Goal: Complete application form: Complete application form

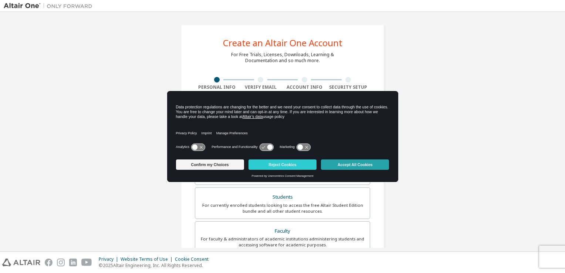
click at [353, 167] on button "Accept All Cookies" at bounding box center [355, 164] width 68 height 10
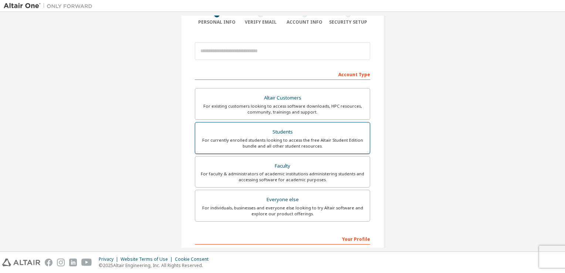
scroll to position [157, 0]
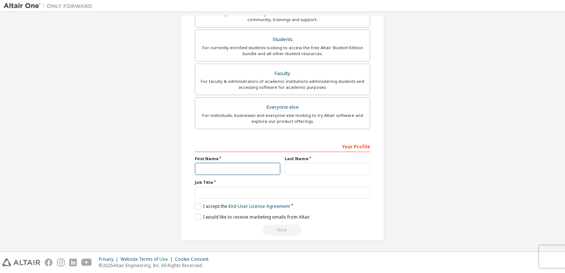
click at [235, 171] on input "text" at bounding box center [237, 169] width 85 height 12
type input "*****"
click at [292, 167] on input "text" at bounding box center [327, 169] width 85 height 12
type input "********"
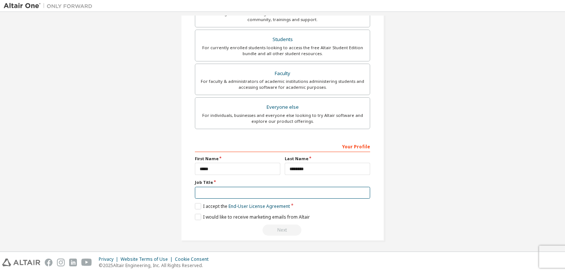
click at [262, 191] on input "text" at bounding box center [282, 193] width 175 height 12
type input "*******"
click at [326, 208] on div "**********" at bounding box center [282, 188] width 175 height 96
click at [197, 205] on label "I accept the End-User License Agreement" at bounding box center [242, 206] width 95 height 6
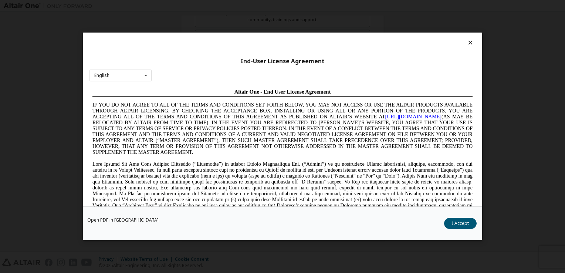
scroll to position [0, 0]
click at [457, 224] on button "I Accept" at bounding box center [460, 223] width 33 height 11
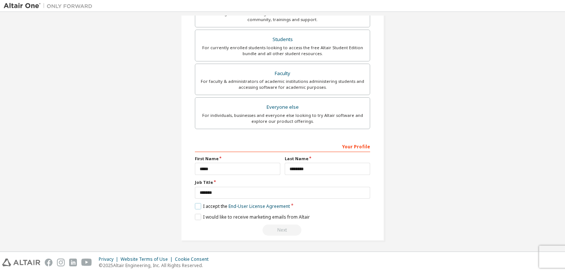
click at [198, 205] on label "I accept the End-User License Agreement" at bounding box center [242, 206] width 95 height 6
click at [198, 204] on label "I accept the End-User License Agreement" at bounding box center [242, 206] width 95 height 6
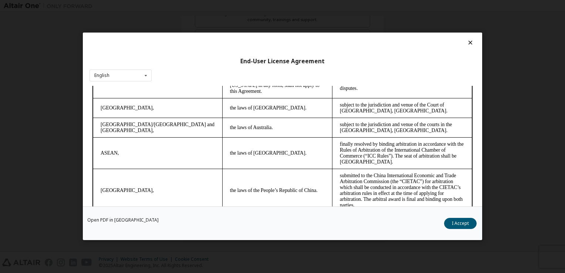
scroll to position [2074, 0]
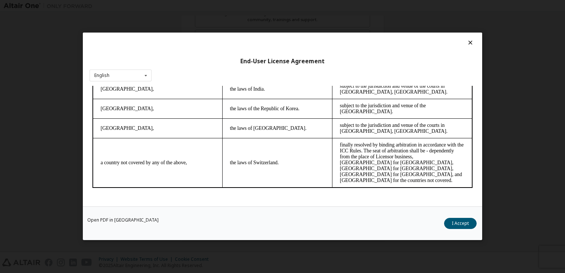
drag, startPoint x: 469, startPoint y: 99, endPoint x: 557, endPoint y: 305, distance: 224.7
click at [460, 228] on button "I Accept" at bounding box center [460, 223] width 33 height 11
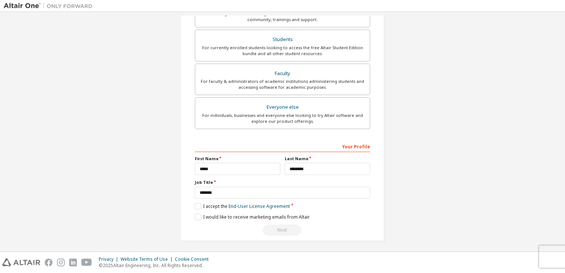
click at [420, 217] on div "**********" at bounding box center [282, 53] width 557 height 391
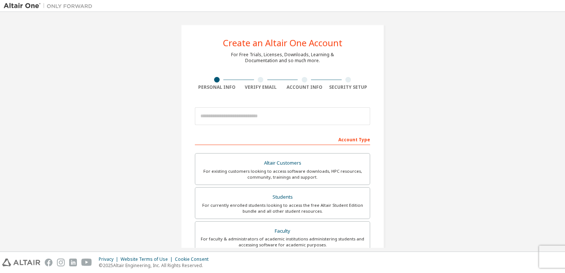
scroll to position [105, 0]
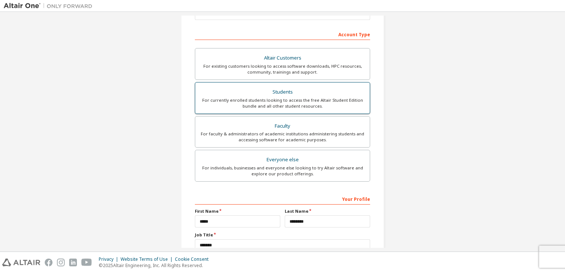
click at [303, 106] on div "For currently enrolled students looking to access the free Altair Student Editi…" at bounding box center [283, 103] width 166 height 12
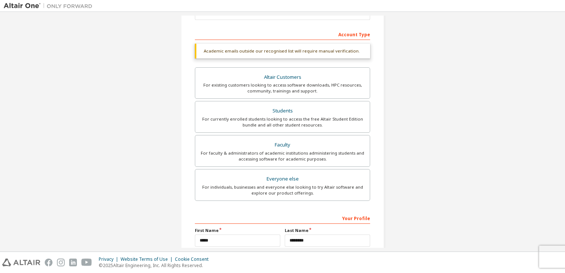
scroll to position [177, 0]
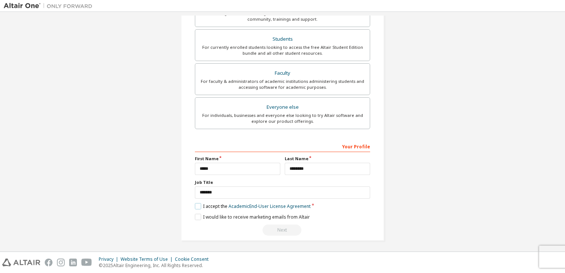
click at [198, 204] on label "I accept the Academic End-User License Agreement" at bounding box center [253, 206] width 116 height 6
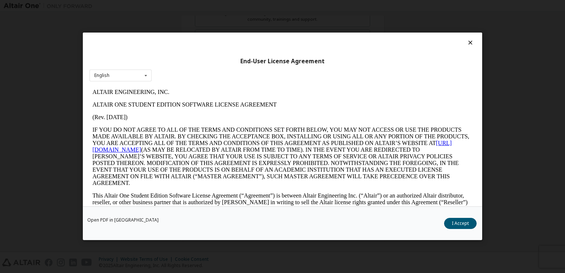
scroll to position [1233, 0]
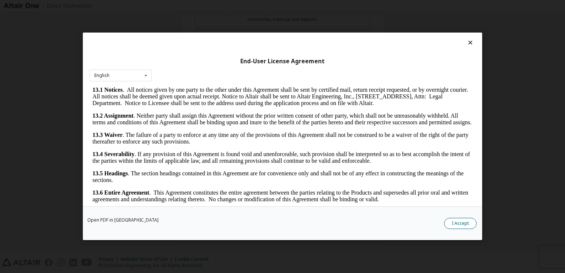
click at [456, 227] on button "I Accept" at bounding box center [460, 223] width 33 height 11
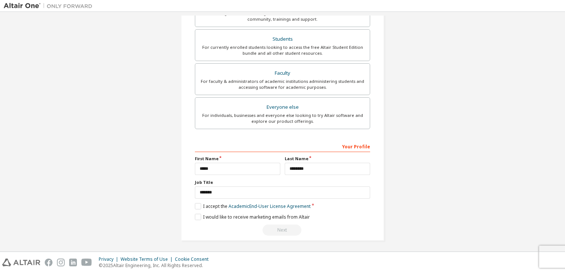
click at [279, 228] on div "Next" at bounding box center [282, 229] width 175 height 11
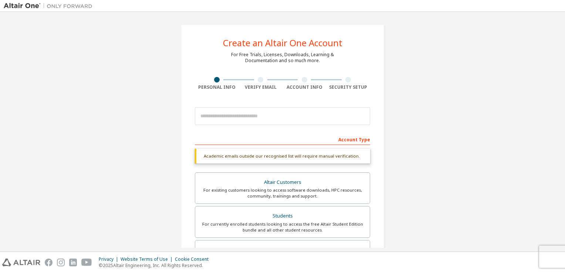
scroll to position [177, 0]
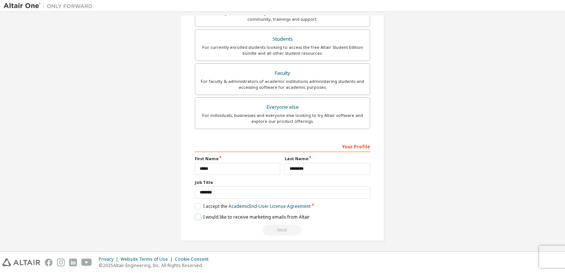
click at [198, 217] on label "I would like to receive marketing emails from Altair" at bounding box center [252, 217] width 115 height 6
click at [279, 232] on div "Next" at bounding box center [282, 229] width 175 height 11
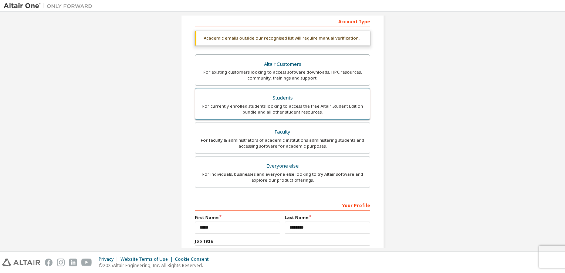
scroll to position [118, 0]
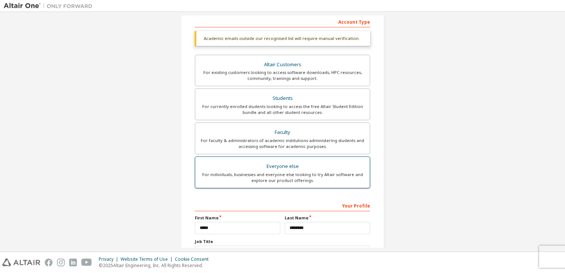
click at [337, 178] on div "For individuals, businesses and everyone else looking to try Altair software an…" at bounding box center [283, 177] width 166 height 12
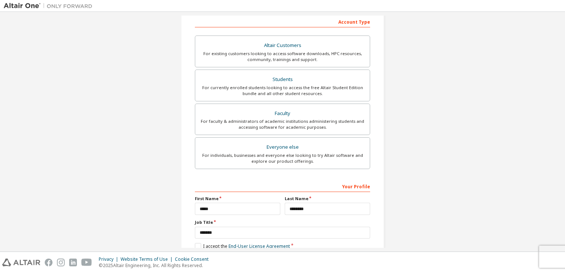
scroll to position [157, 0]
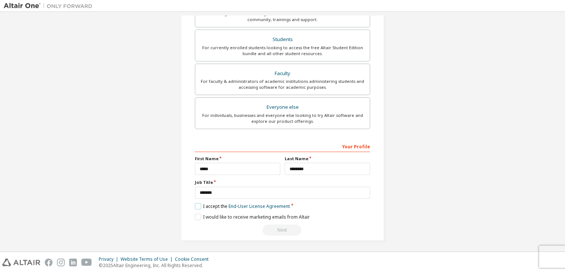
click at [195, 207] on label "I accept the End-User License Agreement" at bounding box center [242, 206] width 95 height 6
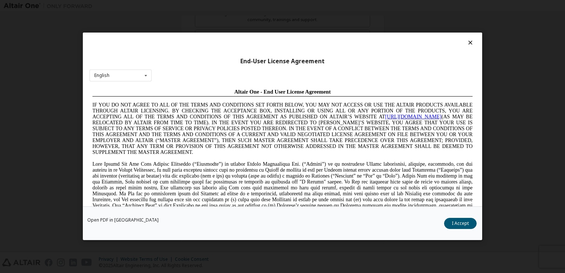
scroll to position [0, 0]
click at [462, 219] on button "I Accept" at bounding box center [460, 223] width 33 height 11
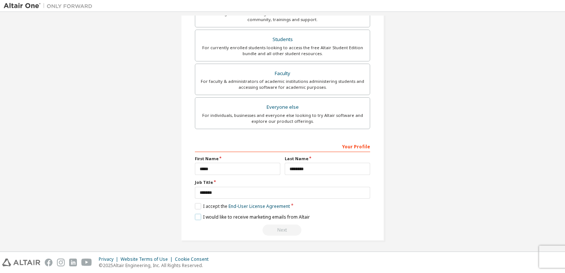
click at [197, 214] on label "I would like to receive marketing emails from Altair" at bounding box center [252, 217] width 115 height 6
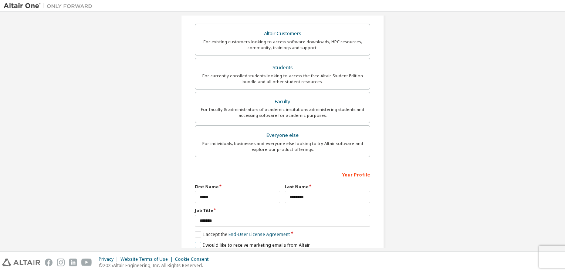
scroll to position [157, 0]
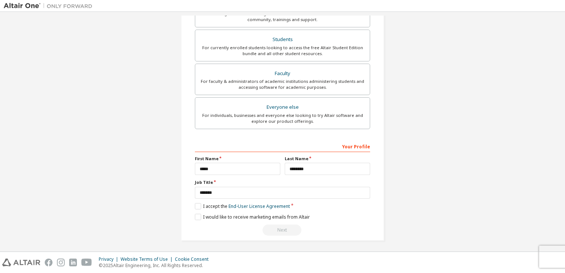
click at [288, 229] on div "Next" at bounding box center [282, 229] width 175 height 11
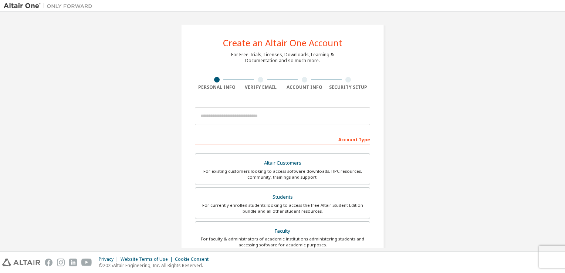
scroll to position [21, 0]
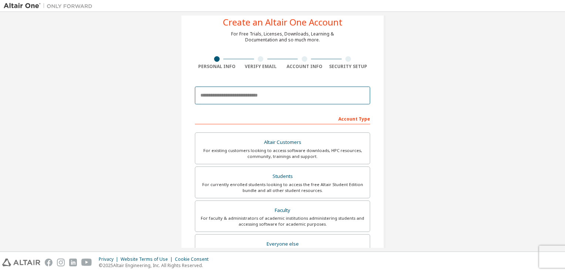
click at [218, 100] on input "email" at bounding box center [282, 95] width 175 height 18
type input "**********"
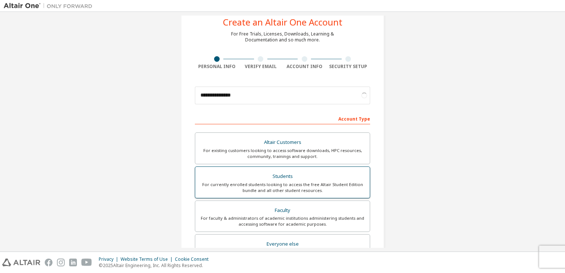
click at [281, 179] on div "Students" at bounding box center [283, 176] width 166 height 10
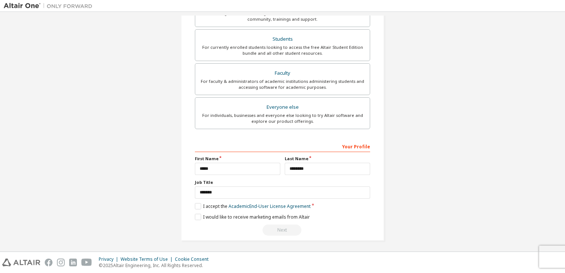
scroll to position [157, 0]
click at [195, 207] on label "I accept the Academic End-User License Agreement" at bounding box center [253, 206] width 116 height 6
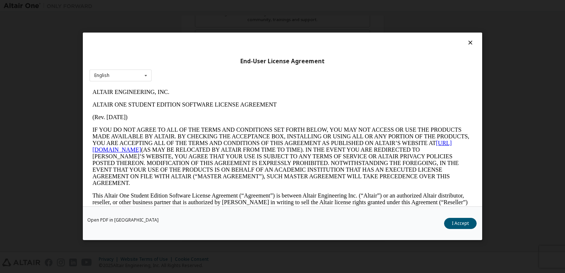
scroll to position [1233, 0]
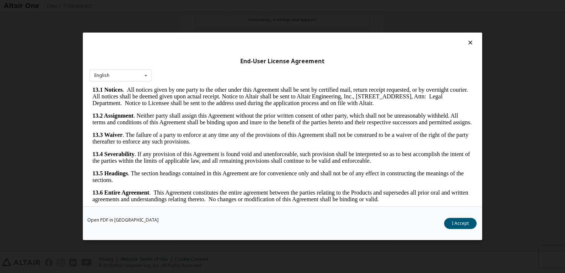
drag, startPoint x: 469, startPoint y: 99, endPoint x: 561, endPoint y: 294, distance: 215.9
click at [464, 220] on button "I Accept" at bounding box center [460, 223] width 33 height 11
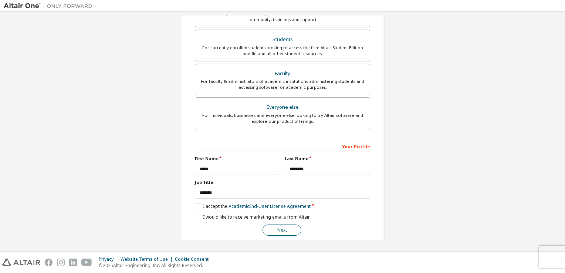
click at [290, 226] on button "Next" at bounding box center [281, 229] width 39 height 11
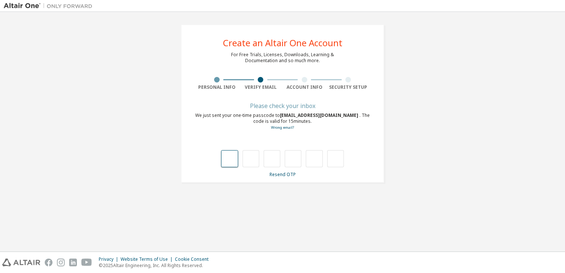
click at [229, 158] on input "text" at bounding box center [229, 158] width 17 height 17
type input "*"
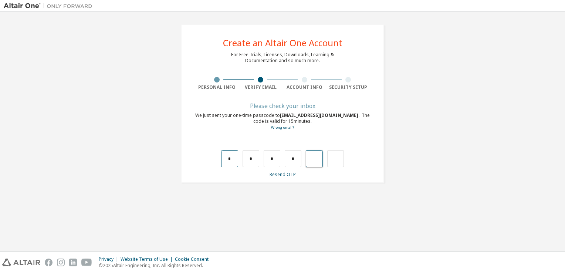
type input "*"
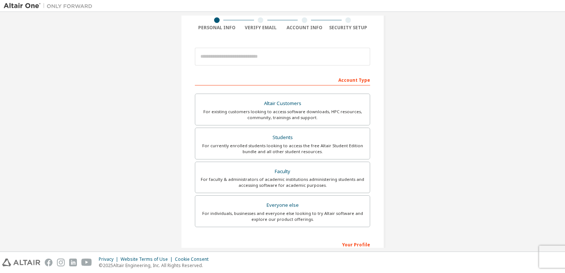
scroll to position [56, 0]
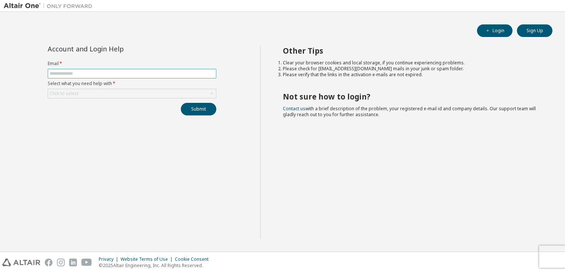
click at [111, 75] on input "text" at bounding box center [132, 74] width 165 height 6
type input "**********"
click at [551, 30] on button "Sign Up" at bounding box center [534, 30] width 35 height 13
click at [490, 33] on span "button" at bounding box center [488, 31] width 6 height 6
